Goal: Find contact information: Find contact information

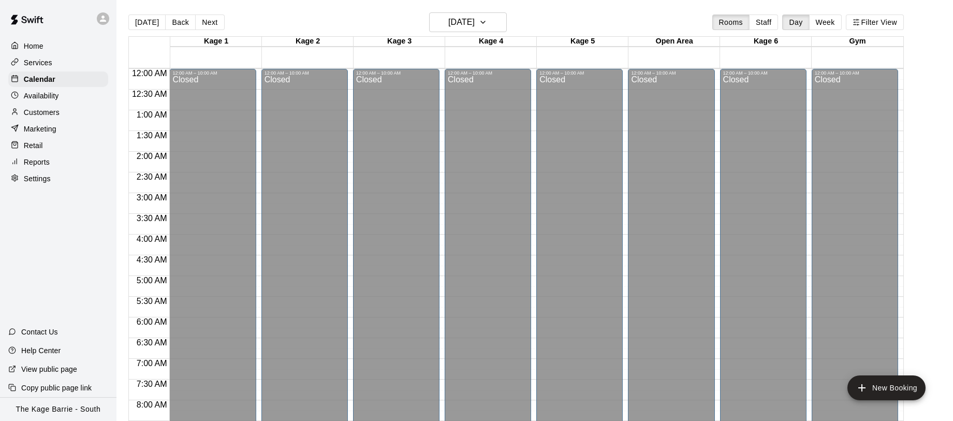
scroll to position [452, 0]
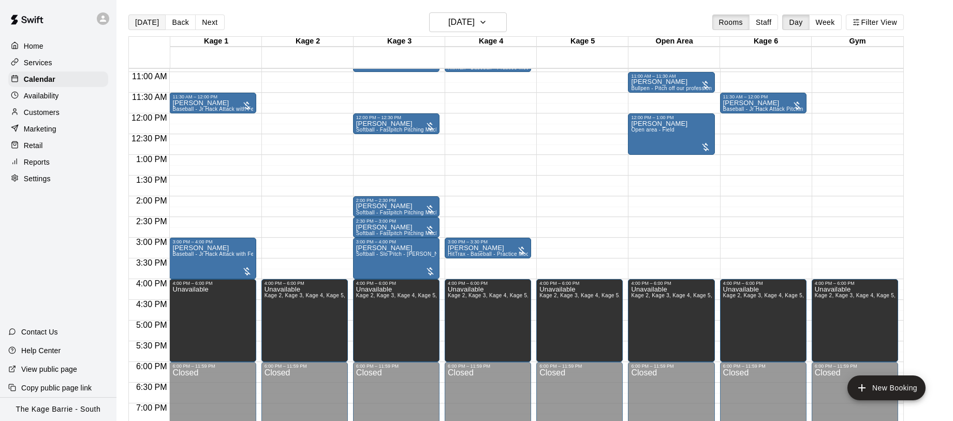
click at [155, 20] on button "[DATE]" at bounding box center [146, 22] width 37 height 16
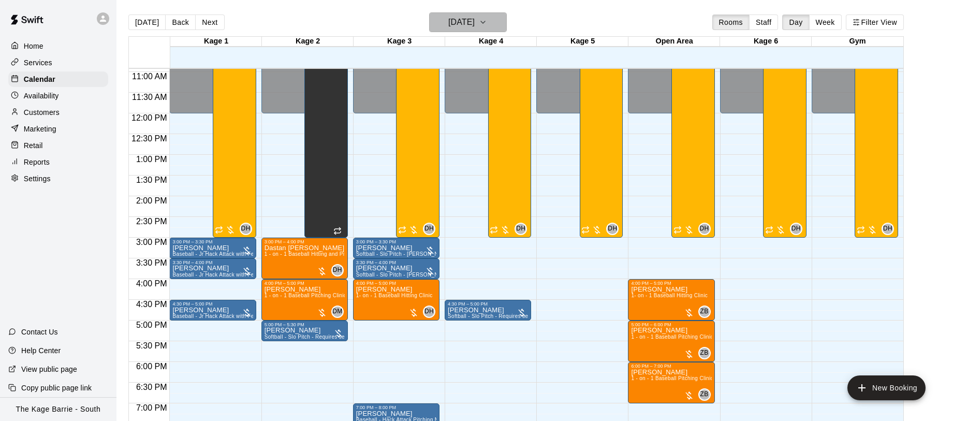
click at [487, 23] on icon "button" at bounding box center [483, 22] width 8 height 12
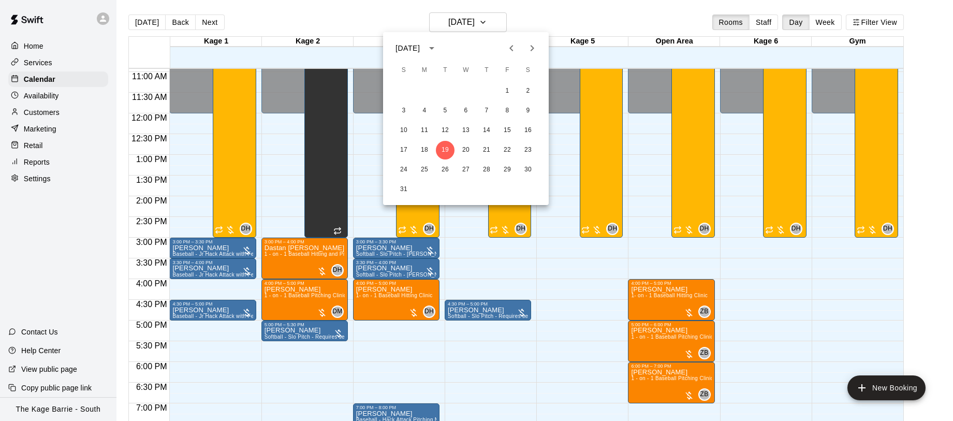
click at [531, 46] on icon "Next month" at bounding box center [532, 48] width 4 height 6
click at [423, 169] on button "27" at bounding box center [424, 169] width 19 height 19
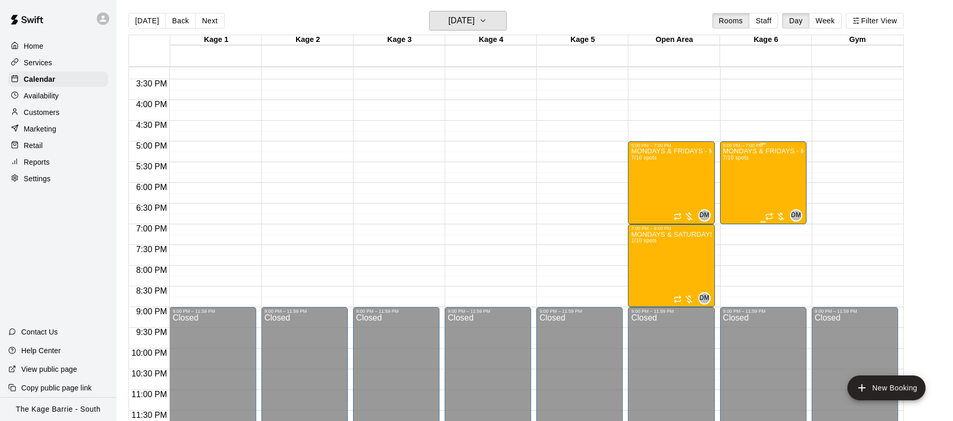
scroll to position [4, 0]
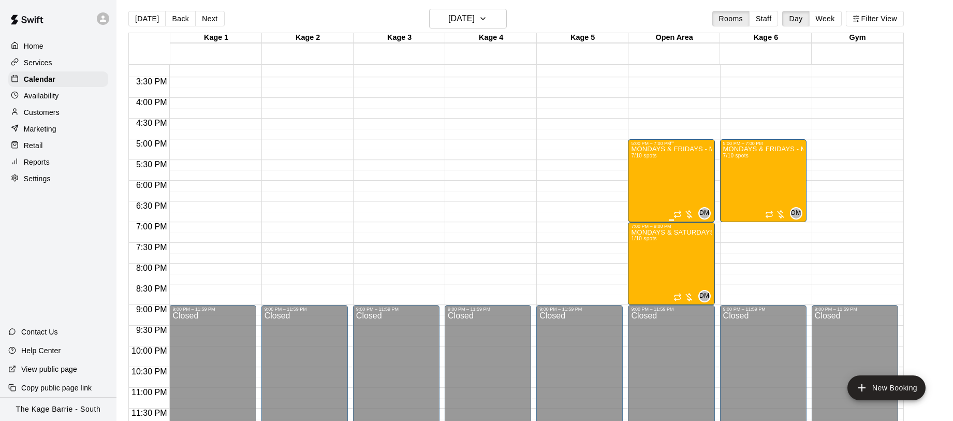
click at [654, 169] on div "MONDAYS & FRIDAYS - Max Velocity Pitching Program - 12U - 13U 7/10 spots" at bounding box center [671, 356] width 80 height 421
click at [638, 156] on icon "edit" at bounding box center [641, 157] width 12 height 12
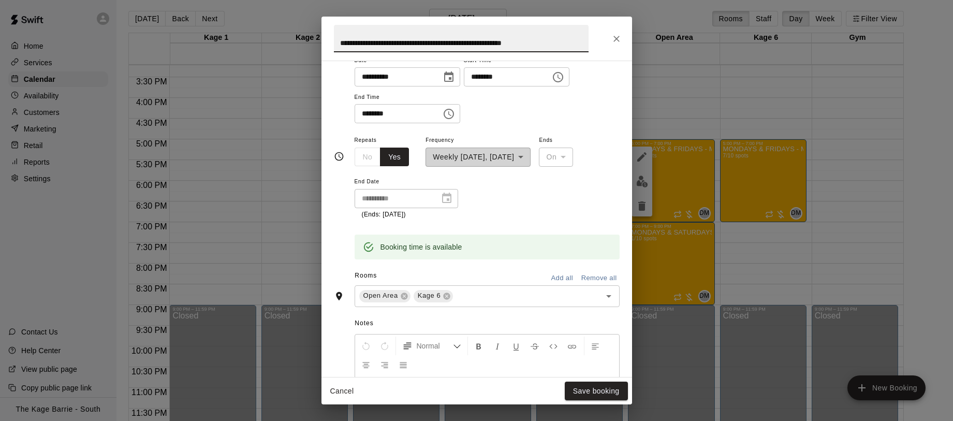
scroll to position [121, 0]
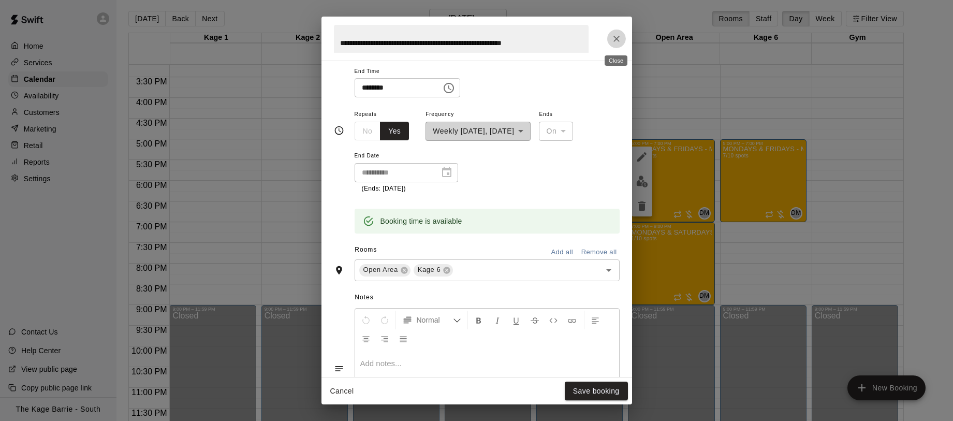
click at [616, 38] on icon "Close" at bounding box center [616, 39] width 6 height 6
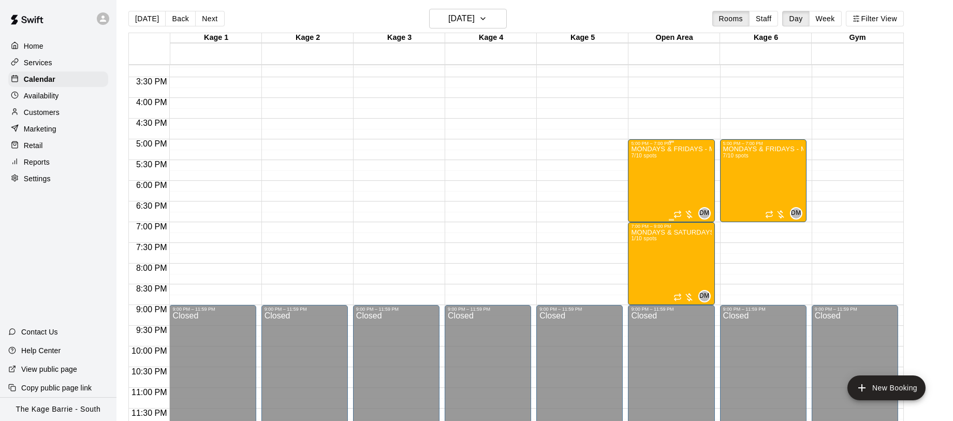
click at [655, 178] on div "MONDAYS & FRIDAYS - Max Velocity Pitching Program - 12U - 13U 7/10 spots" at bounding box center [671, 356] width 80 height 421
click at [886, 19] on div at bounding box center [476, 210] width 953 height 421
click at [874, 20] on button "Filter View" at bounding box center [875, 19] width 58 height 16
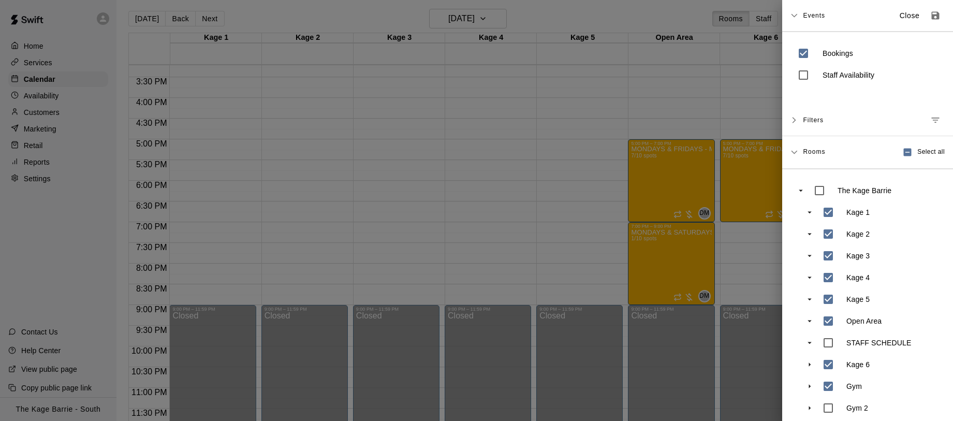
scroll to position [8, 0]
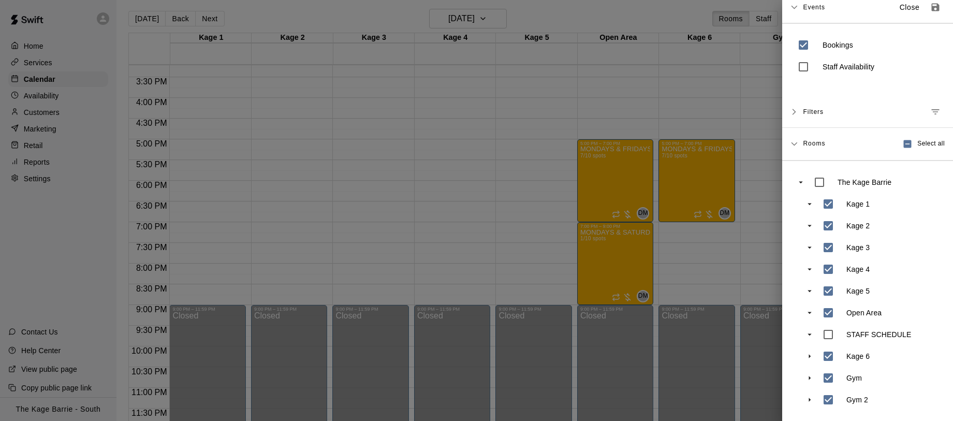
click at [711, 284] on div at bounding box center [476, 210] width 953 height 421
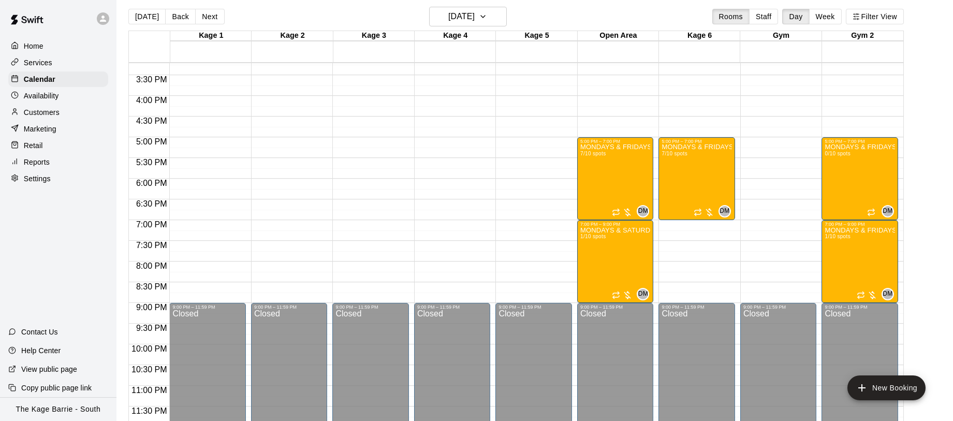
scroll to position [6, 0]
click at [597, 174] on div "MONDAYS & FRIDAYS - Max Velocity Pitching Program - 12U - 13U 7/10 spots" at bounding box center [615, 353] width 70 height 421
click at [592, 181] on img "edit" at bounding box center [591, 179] width 12 height 12
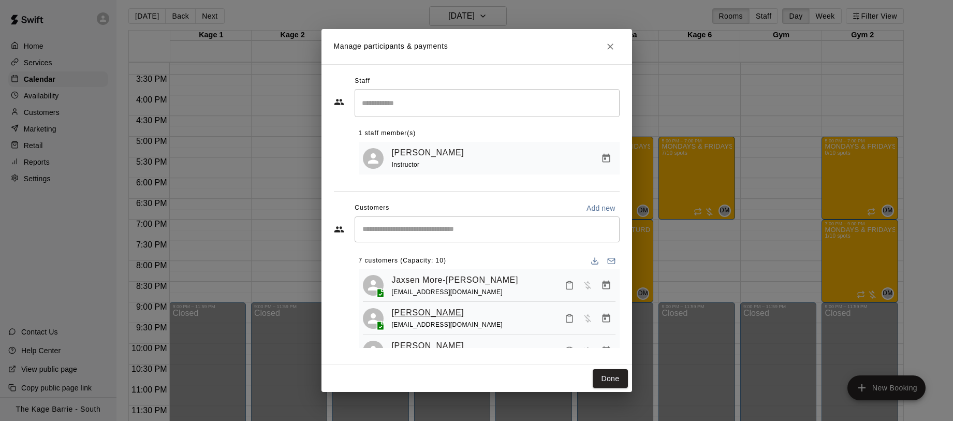
scroll to position [159, 0]
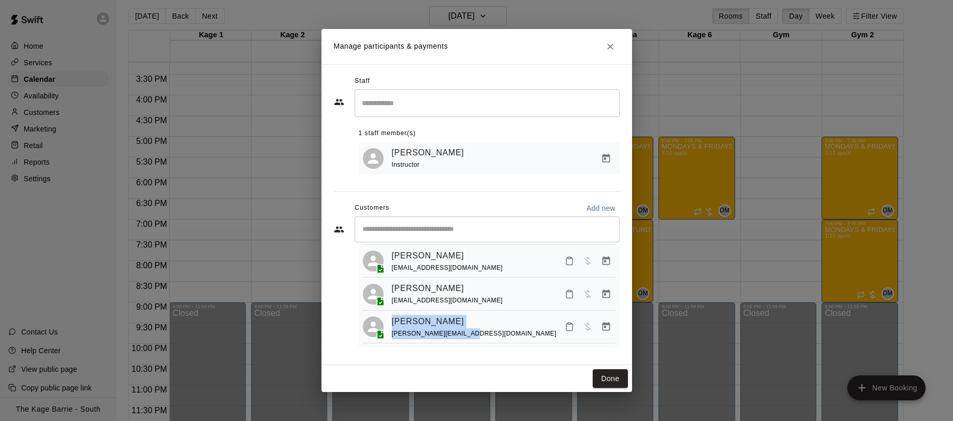
drag, startPoint x: 467, startPoint y: 333, endPoint x: 390, endPoint y: 322, distance: 77.9
click at [390, 322] on div "Tyler Clouston dave_clouston@yahoo.ca" at bounding box center [489, 327] width 253 height 24
copy div "Tyler Clouston dave_clouston@yahoo.ca"
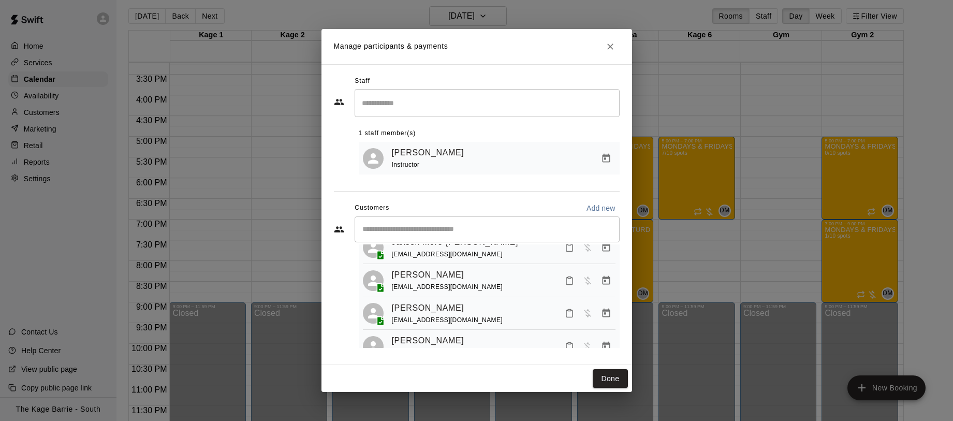
scroll to position [34, 0]
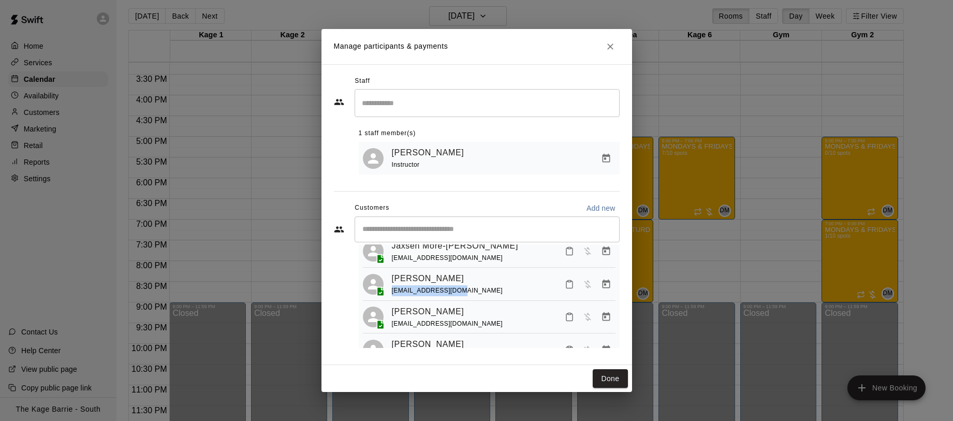
copy span "turnerjch@gmail.com"
drag, startPoint x: 391, startPoint y: 290, endPoint x: 462, endPoint y: 291, distance: 70.9
click at [462, 291] on div "Landon Turner turnerjch@gmail.com" at bounding box center [504, 284] width 224 height 24
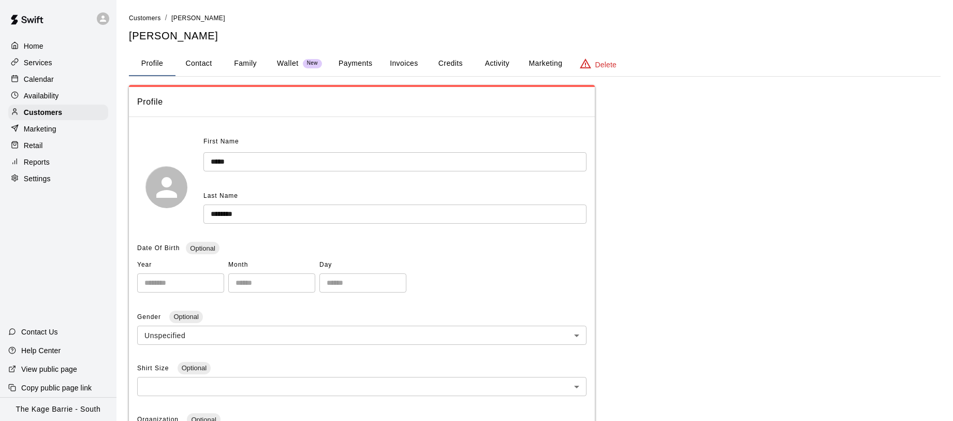
click at [254, 63] on button "Family" at bounding box center [245, 63] width 47 height 25
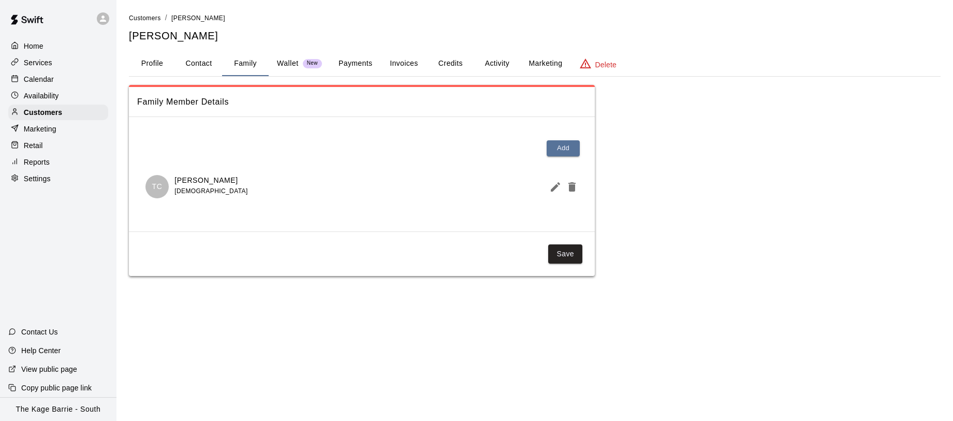
click at [551, 186] on icon "Edit Member" at bounding box center [555, 187] width 12 height 12
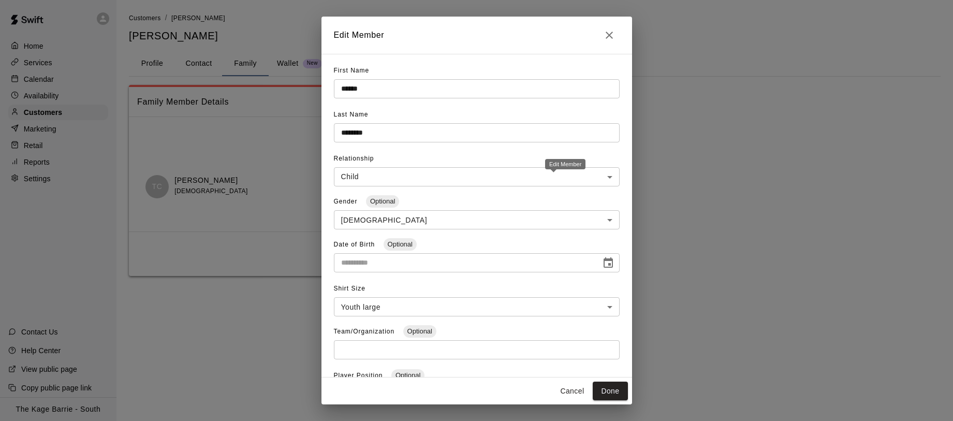
type input "**********"
click at [614, 33] on icon "Close" at bounding box center [609, 35] width 12 height 12
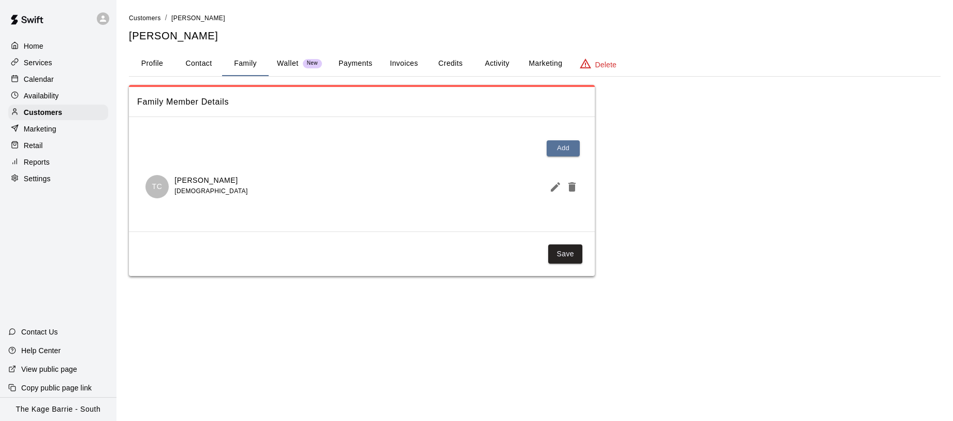
click at [53, 80] on p "Calendar" at bounding box center [39, 79] width 30 height 10
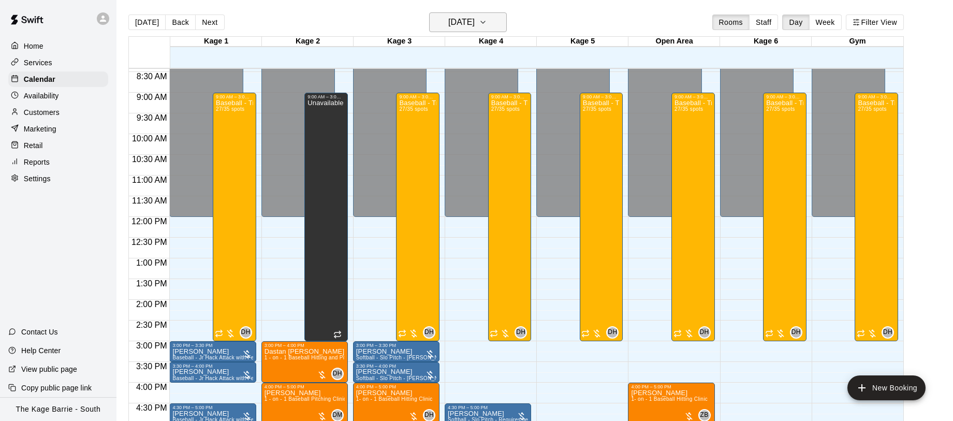
scroll to position [1, 0]
click at [487, 25] on icon "button" at bounding box center [483, 22] width 8 height 12
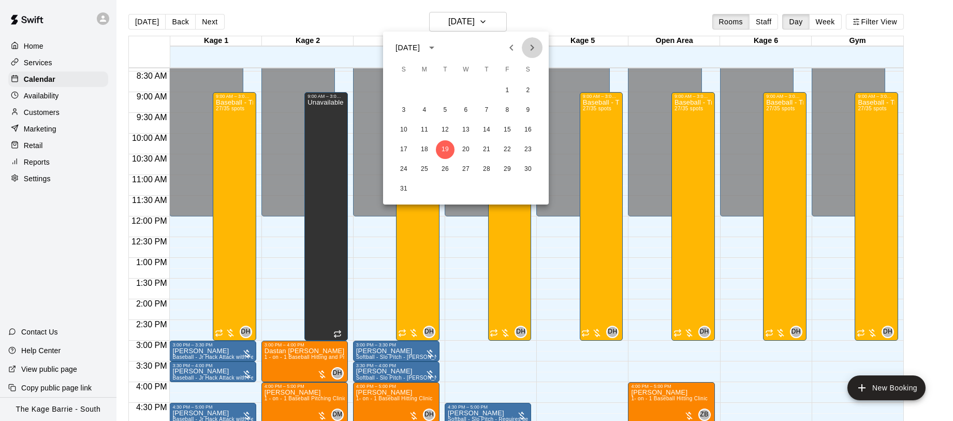
click at [528, 45] on icon "Next month" at bounding box center [532, 47] width 12 height 12
click at [528, 49] on icon "Next month" at bounding box center [532, 47] width 12 height 12
click at [425, 167] on button "27" at bounding box center [424, 169] width 19 height 19
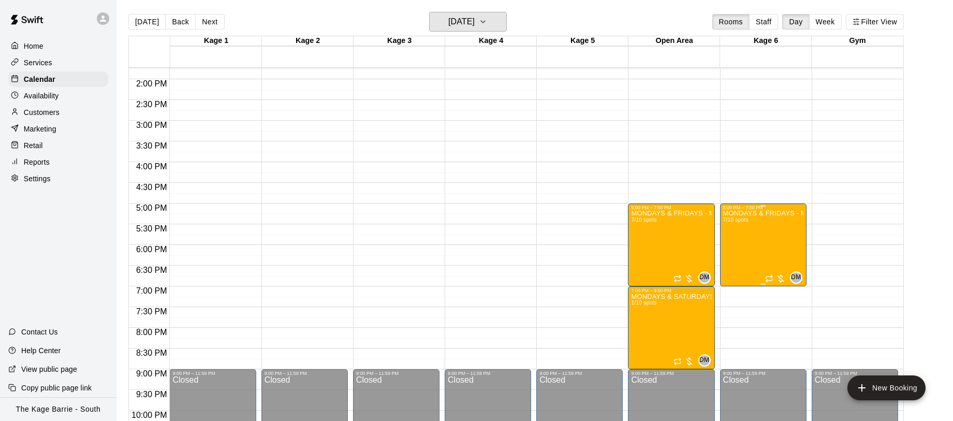
scroll to position [0, 0]
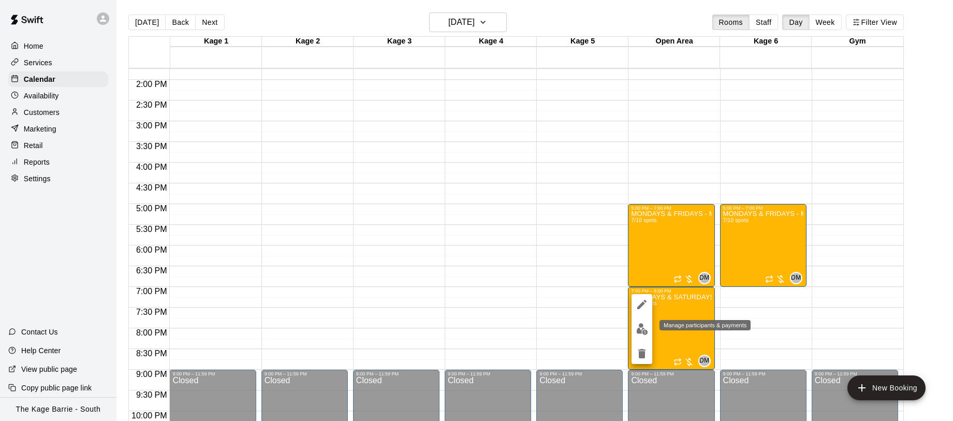
click at [646, 329] on img "edit" at bounding box center [642, 329] width 12 height 12
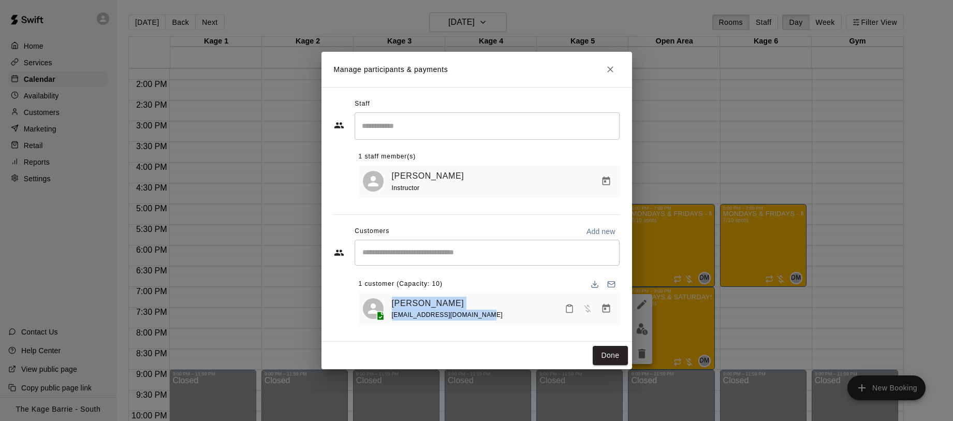
drag, startPoint x: 489, startPoint y: 316, endPoint x: 386, endPoint y: 307, distance: 103.4
click at [386, 307] on div "Kevin Crocker kevinadvance2014@gmail.com" at bounding box center [489, 309] width 253 height 24
copy div "Kevin Crocker kevinadvance2014@gmail.com"
click at [608, 69] on icon "Close" at bounding box center [610, 69] width 10 height 10
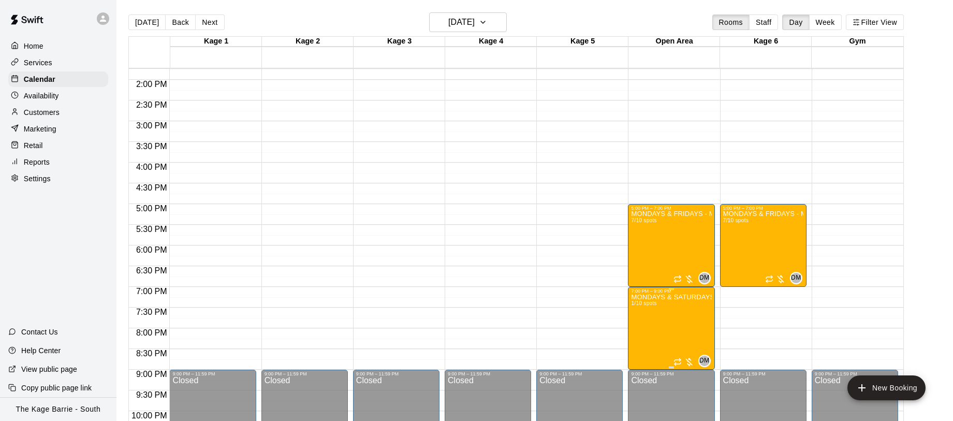
click at [646, 303] on icon "edit" at bounding box center [641, 304] width 12 height 12
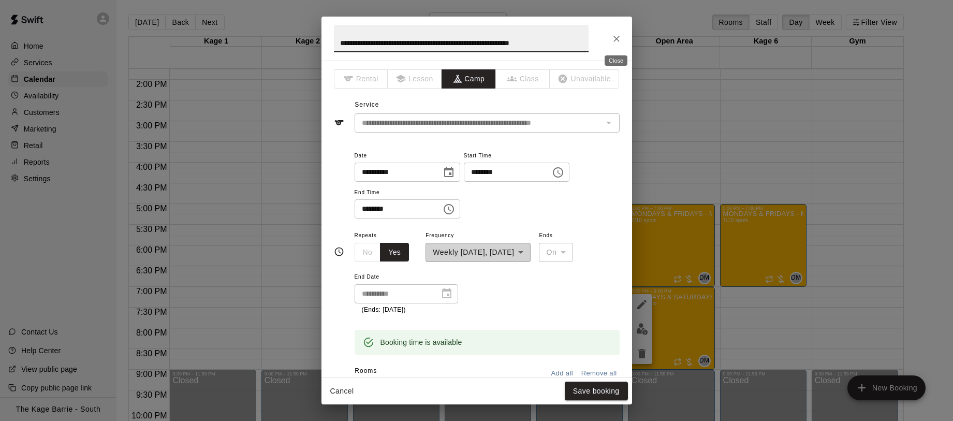
click at [615, 37] on icon "Close" at bounding box center [616, 39] width 10 height 10
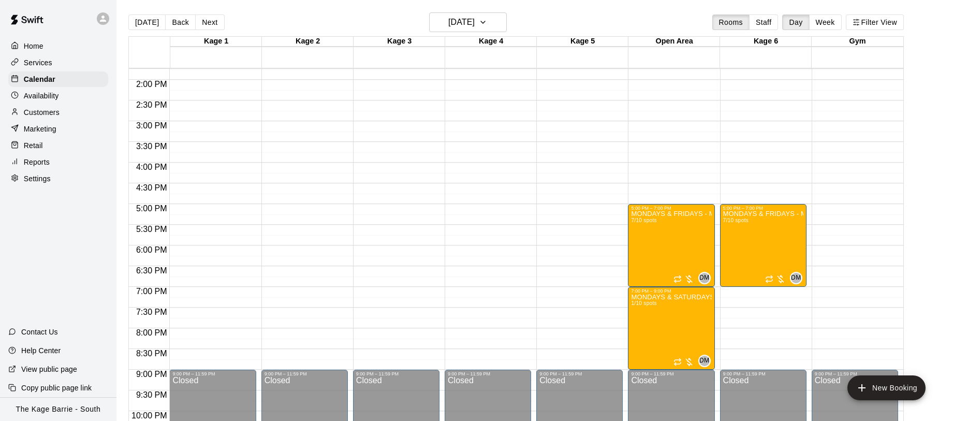
click at [54, 112] on p "Customers" at bounding box center [42, 112] width 36 height 10
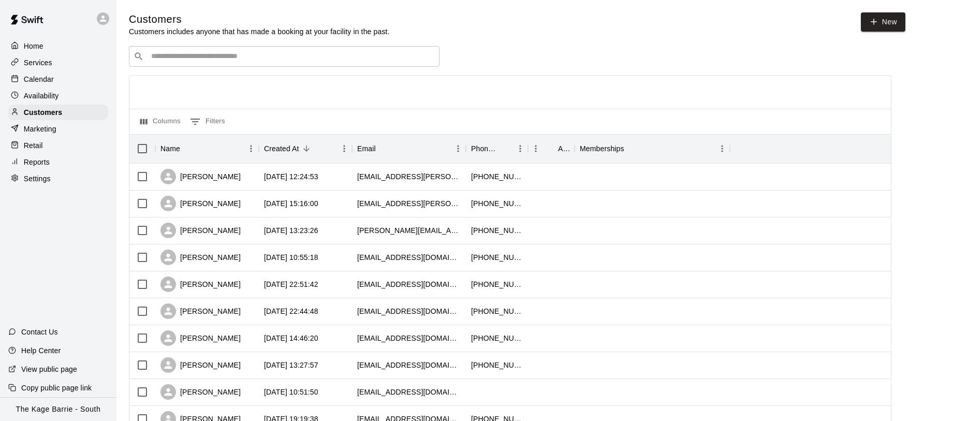
click at [344, 59] on input "Search customers by name or email" at bounding box center [291, 56] width 287 height 10
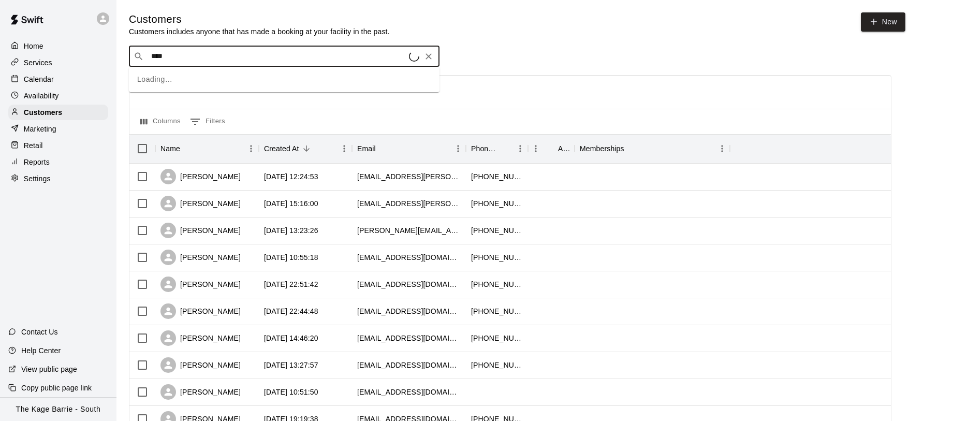
type input "*****"
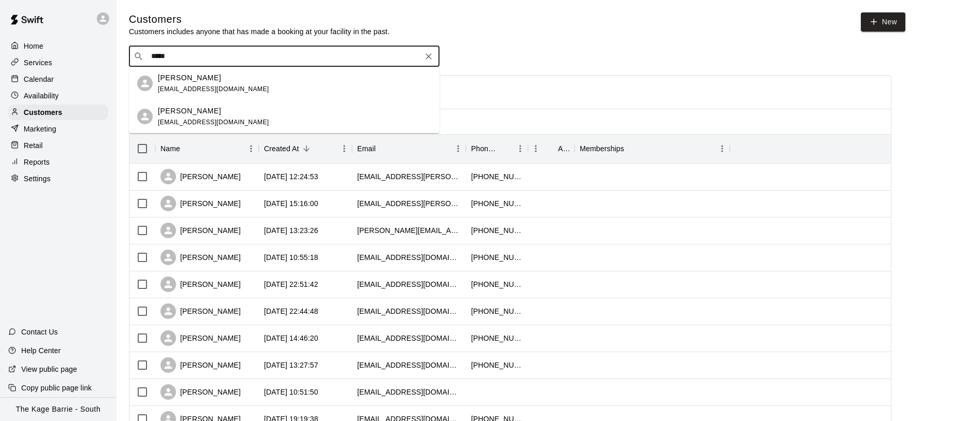
click at [231, 107] on div "Daniel Estragadinho ldce81@bell.net" at bounding box center [294, 117] width 273 height 22
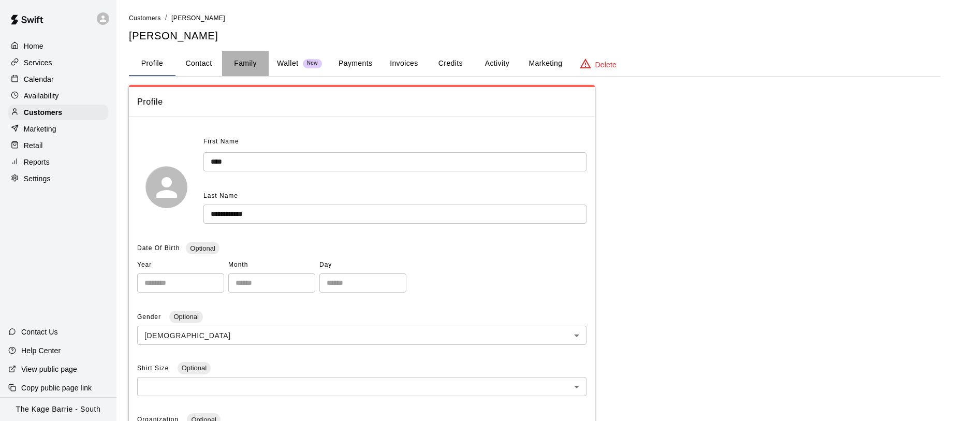
click at [254, 65] on button "Family" at bounding box center [245, 63] width 47 height 25
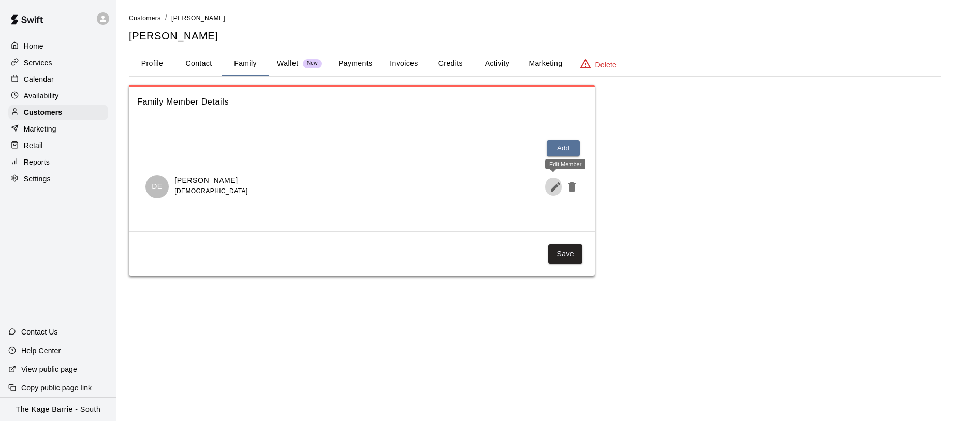
click at [551, 188] on icon "Edit Member" at bounding box center [555, 187] width 12 height 12
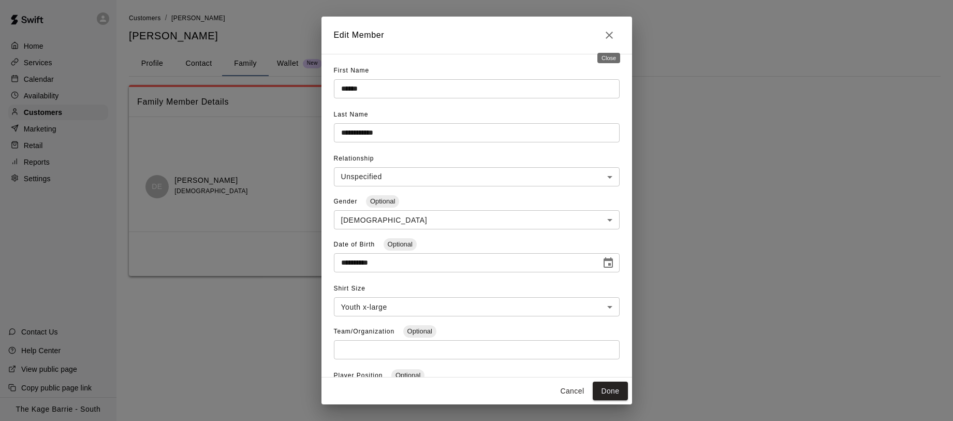
click at [610, 35] on icon "Close" at bounding box center [609, 35] width 12 height 12
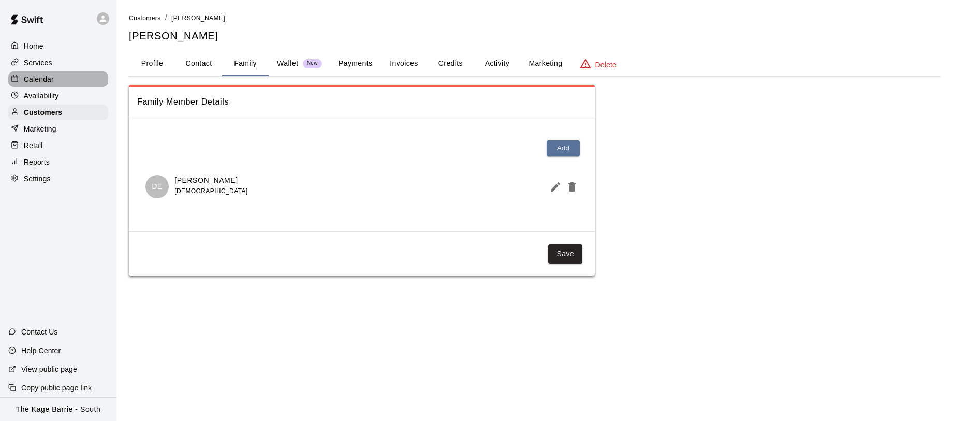
click at [48, 79] on p "Calendar" at bounding box center [39, 79] width 30 height 10
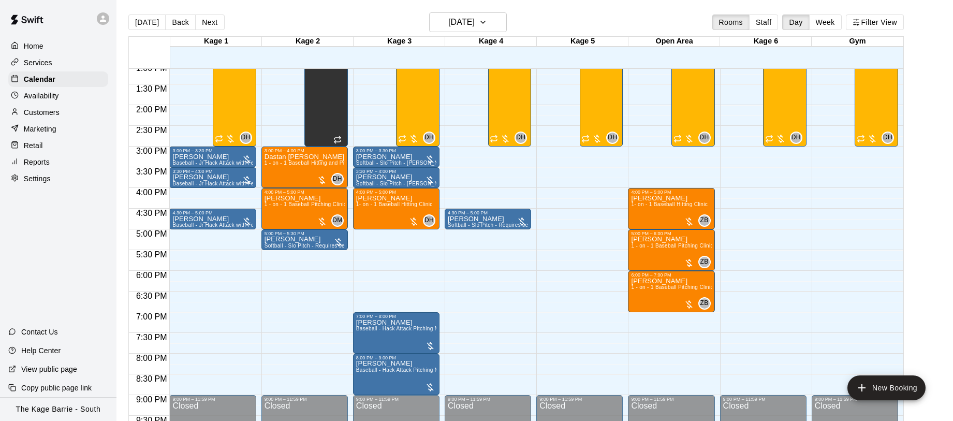
scroll to position [548, 0]
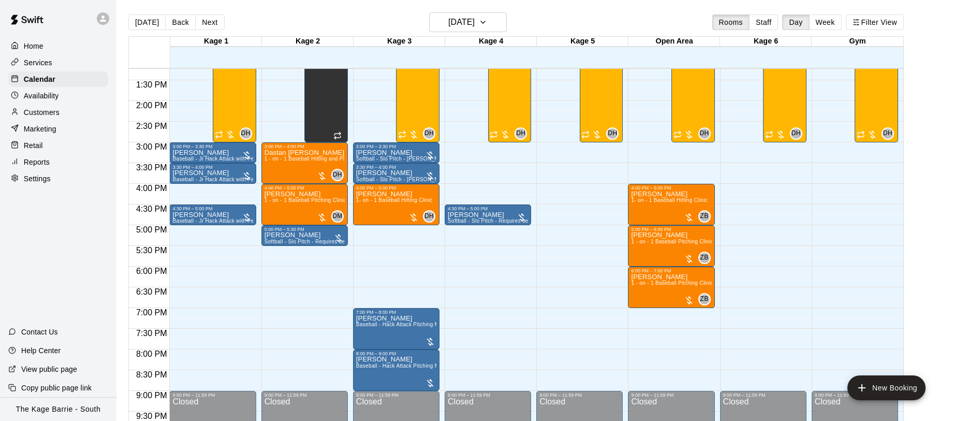
click at [64, 100] on div "Availability" at bounding box center [58, 96] width 100 height 16
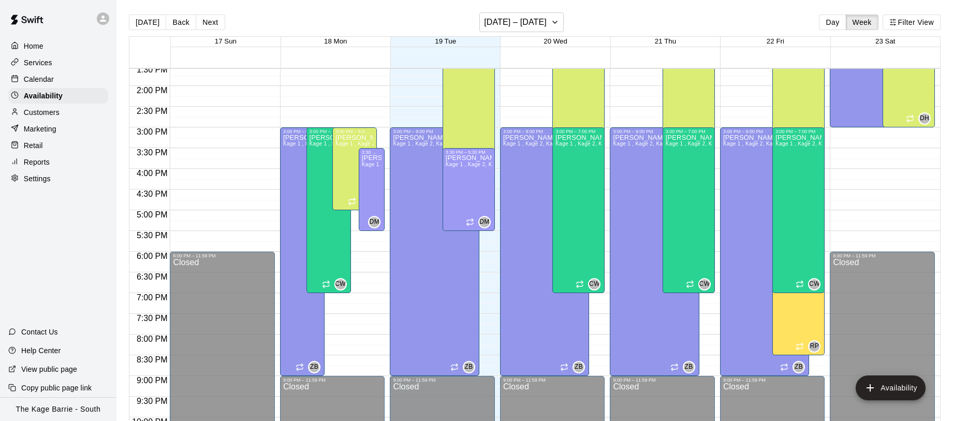
scroll to position [561, 0]
click at [58, 74] on div "Calendar" at bounding box center [58, 79] width 100 height 16
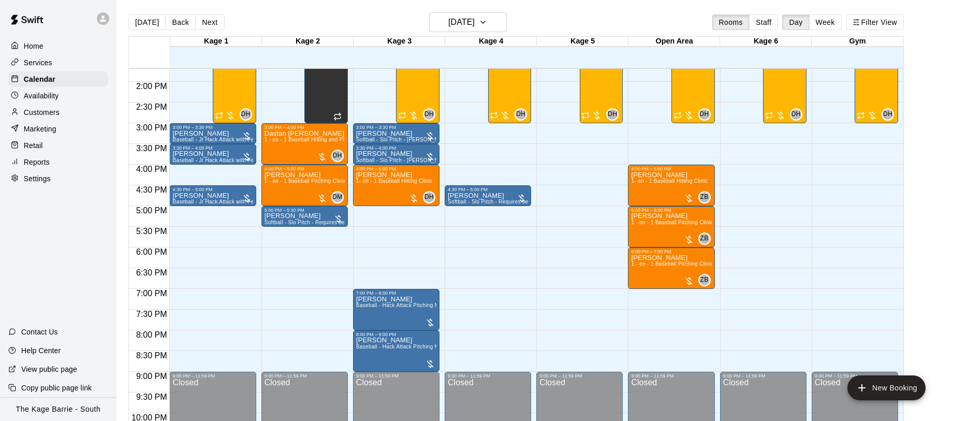
scroll to position [568, 0]
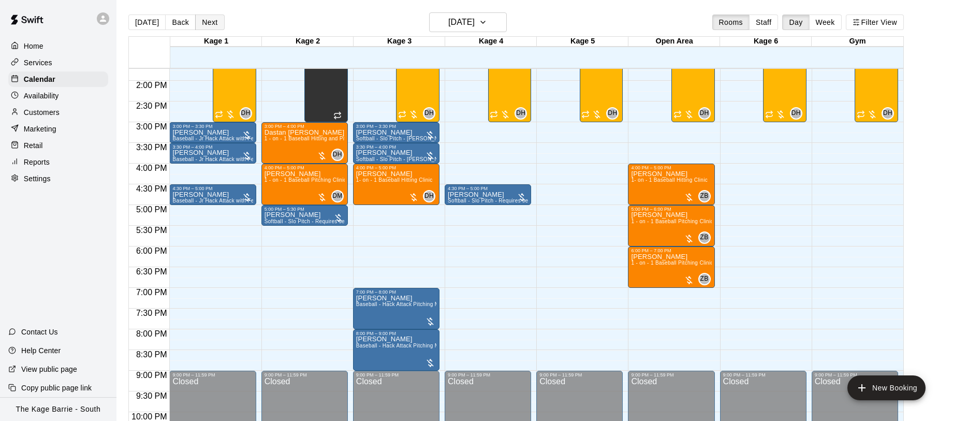
click at [214, 26] on button "Next" at bounding box center [209, 22] width 29 height 16
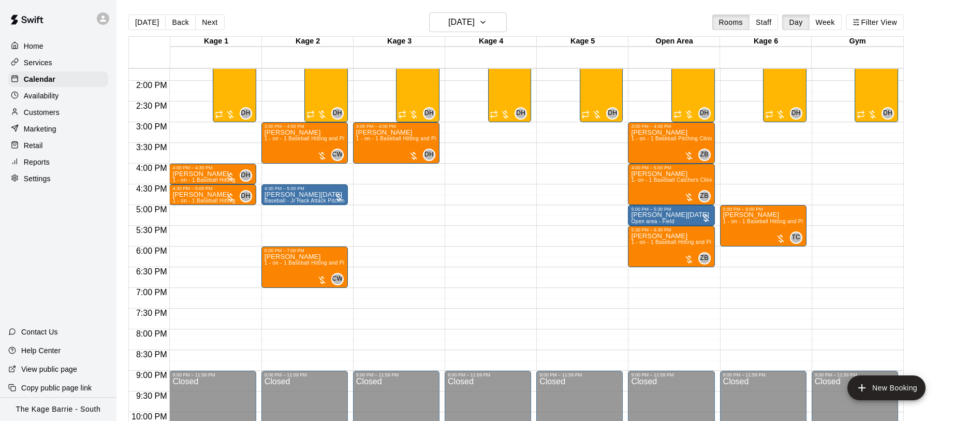
scroll to position [564, 0]
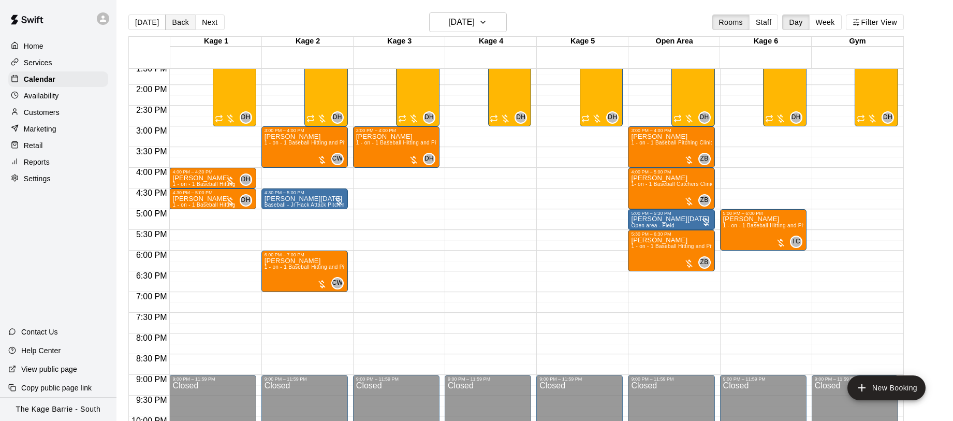
click at [184, 25] on button "Back" at bounding box center [180, 22] width 31 height 16
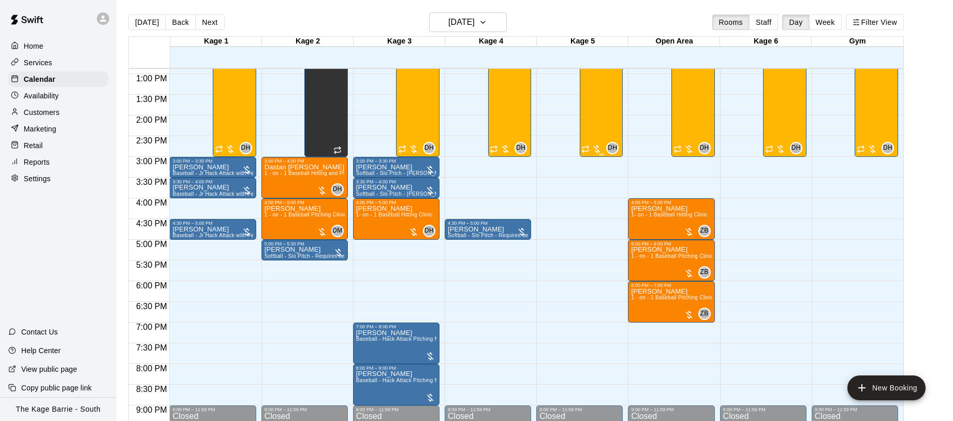
scroll to position [532, 0]
